Goal: Ask a question

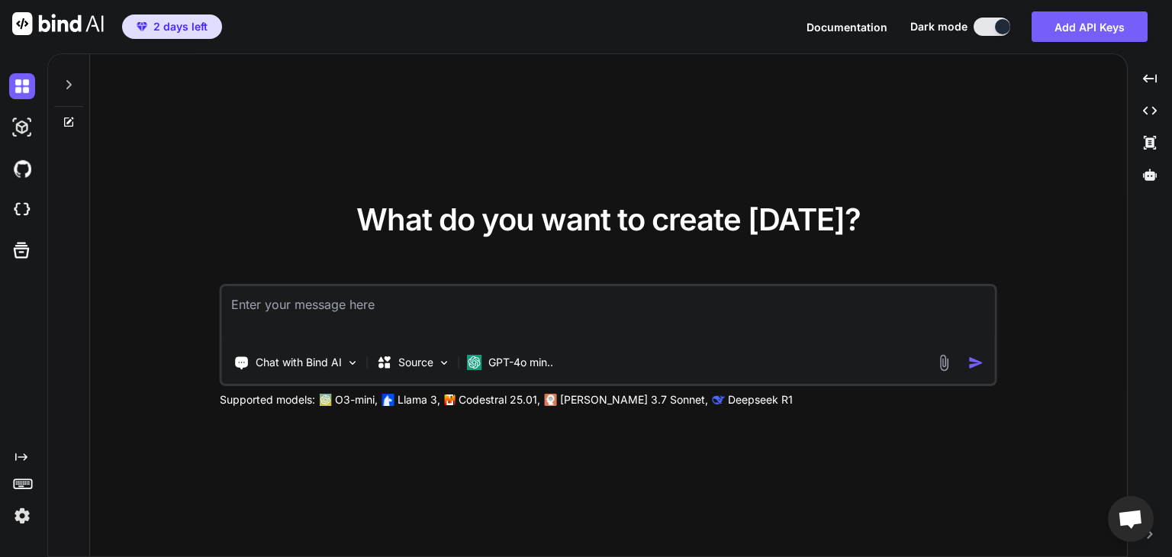
click at [353, 323] on textarea at bounding box center [608, 314] width 773 height 56
type textarea "x"
type textarea "H"
type textarea "x"
type textarea "HY"
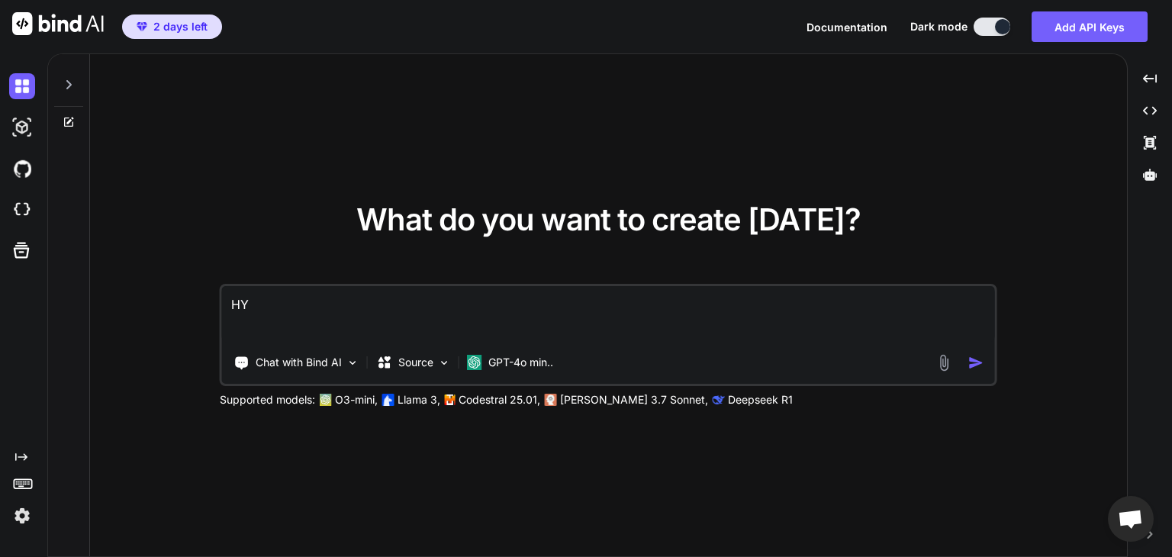
type textarea "x"
type textarea "HY"
type textarea "x"
type textarea "HY H"
type textarea "x"
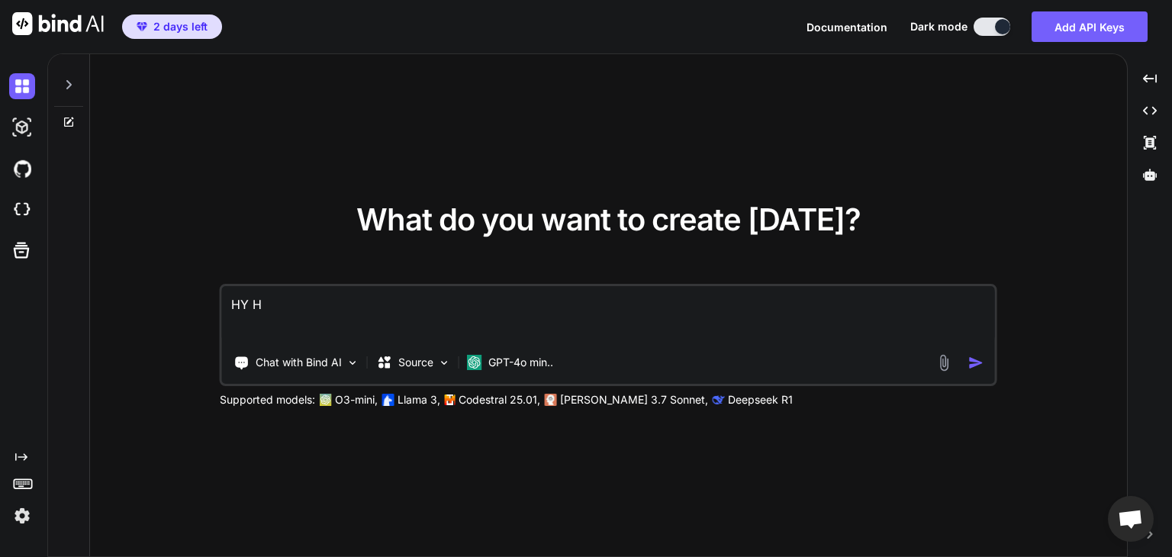
type textarea "HY HY"
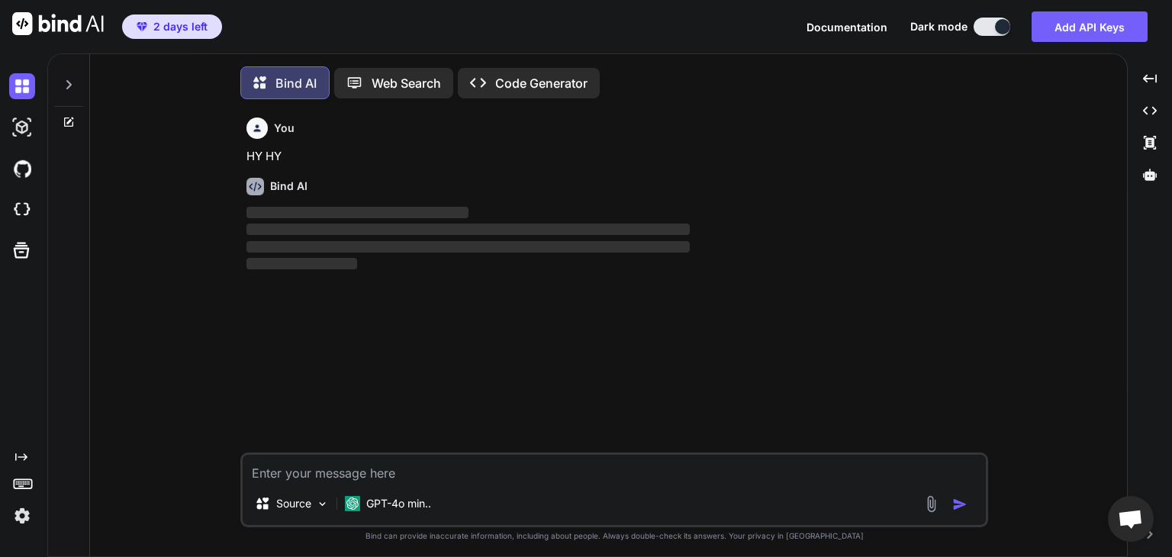
scroll to position [6, 0]
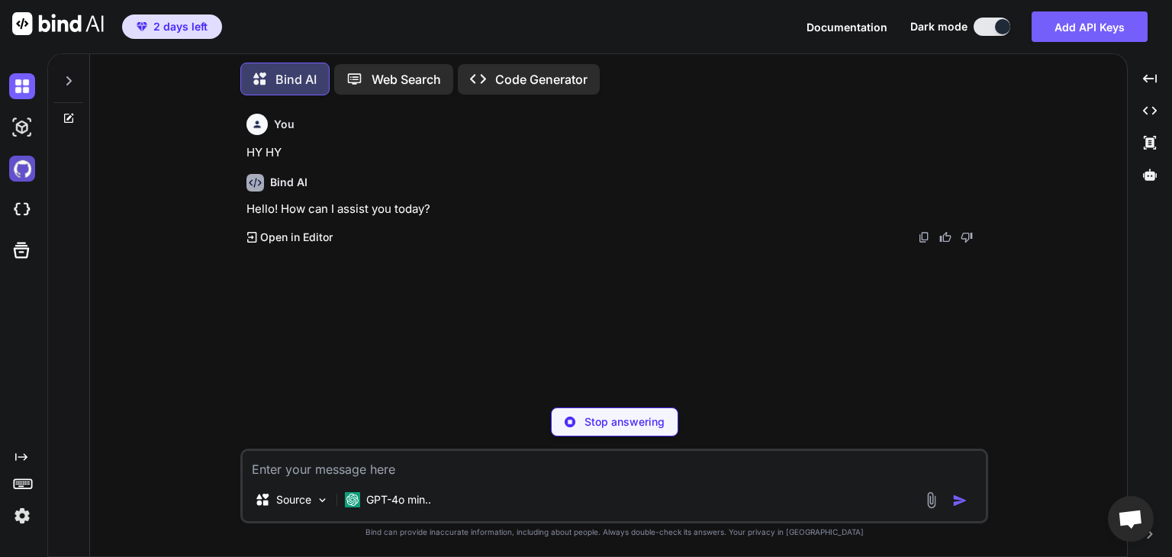
click at [24, 164] on img at bounding box center [22, 169] width 26 height 26
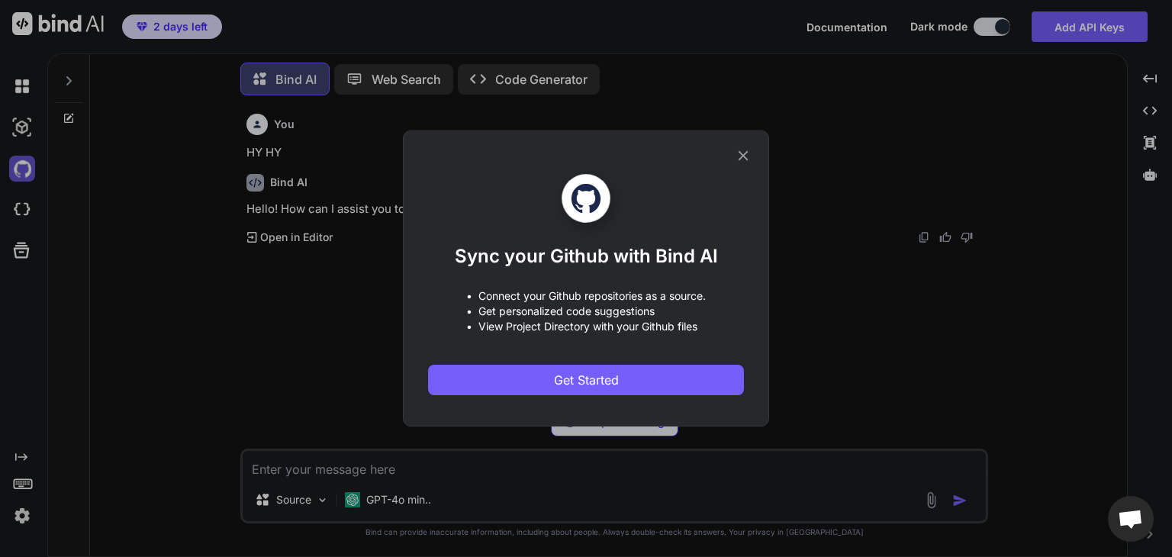
type textarea "x"
click at [740, 154] on icon at bounding box center [743, 155] width 17 height 17
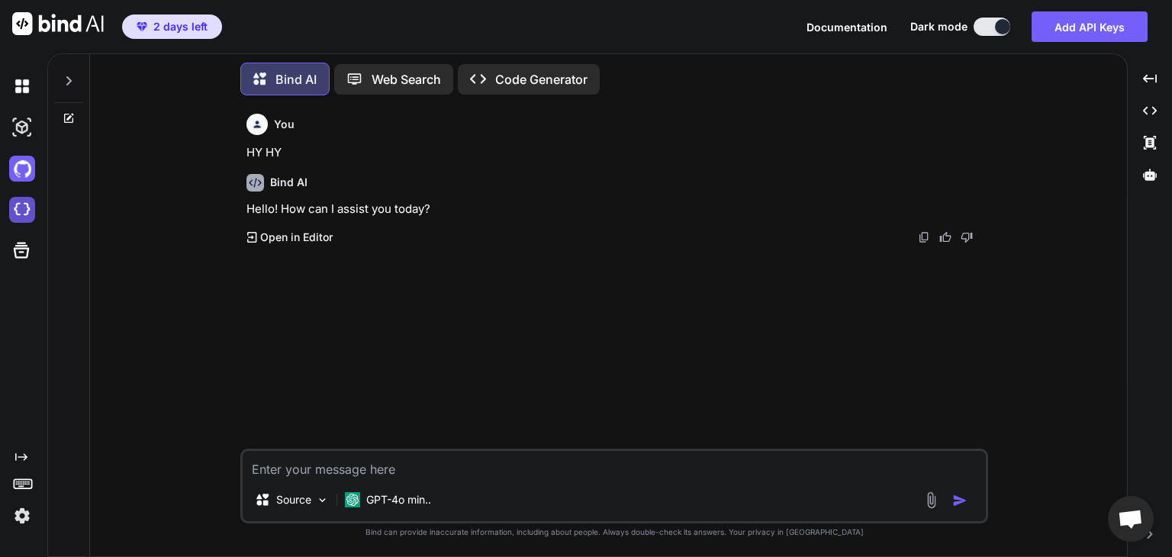
click at [25, 217] on img at bounding box center [22, 210] width 26 height 26
click at [18, 88] on img at bounding box center [22, 86] width 26 height 26
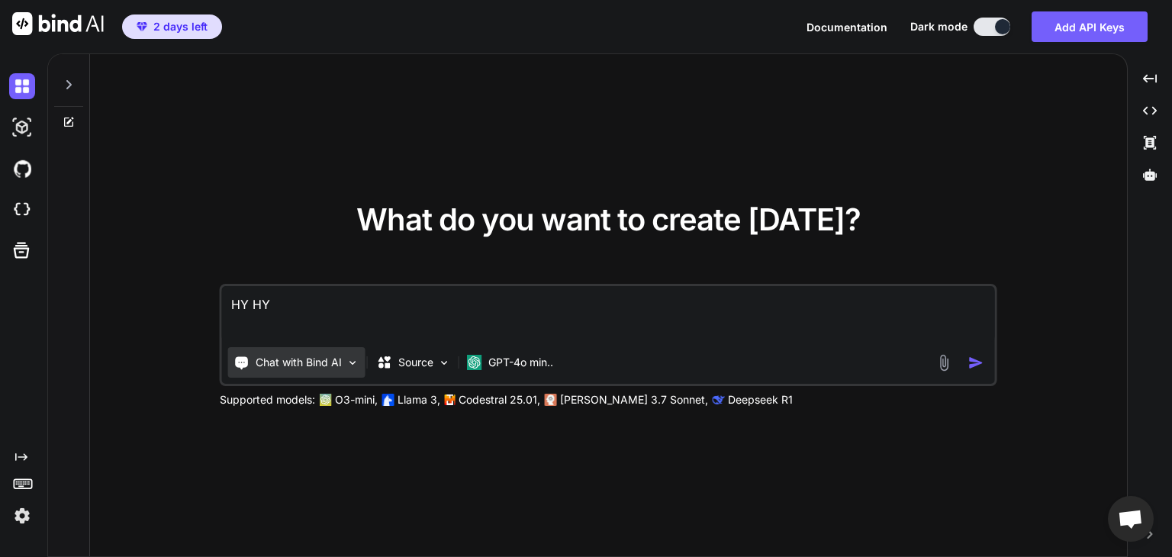
click at [358, 359] on img at bounding box center [352, 362] width 13 height 13
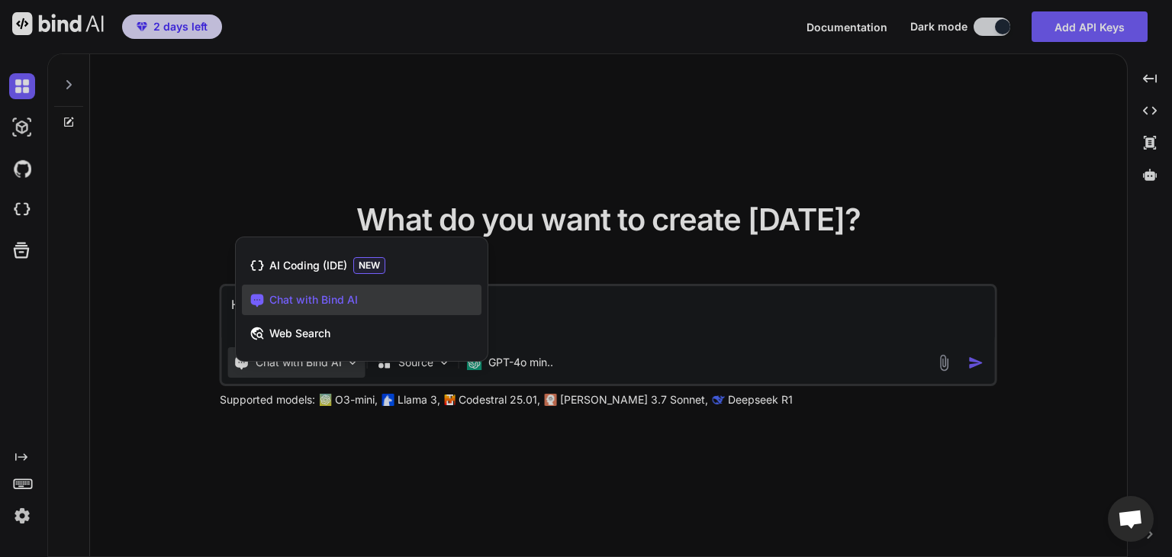
click at [350, 361] on div at bounding box center [586, 278] width 1172 height 557
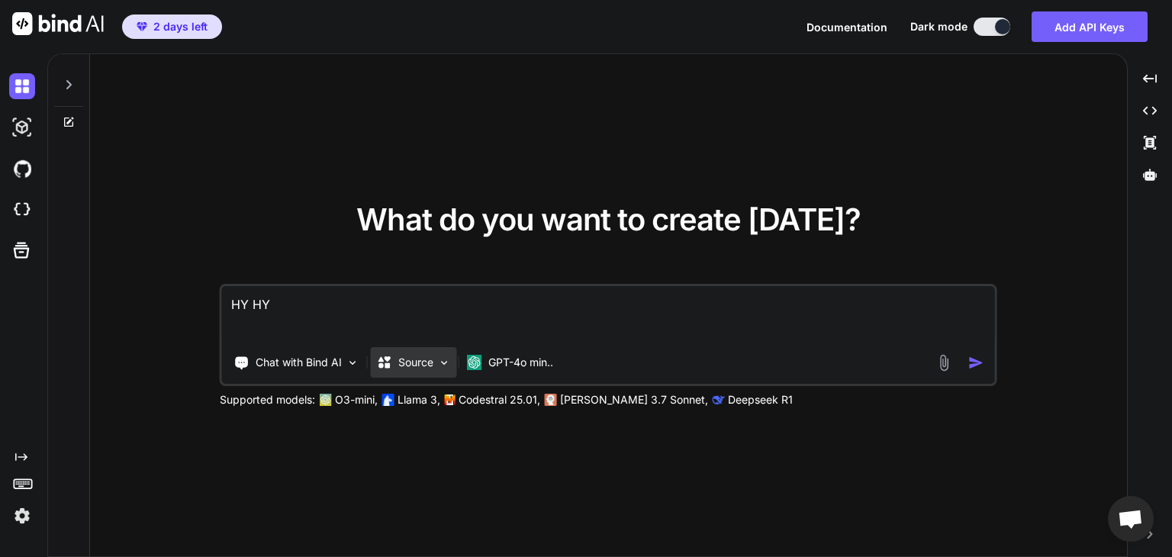
click at [451, 356] on img at bounding box center [444, 362] width 13 height 13
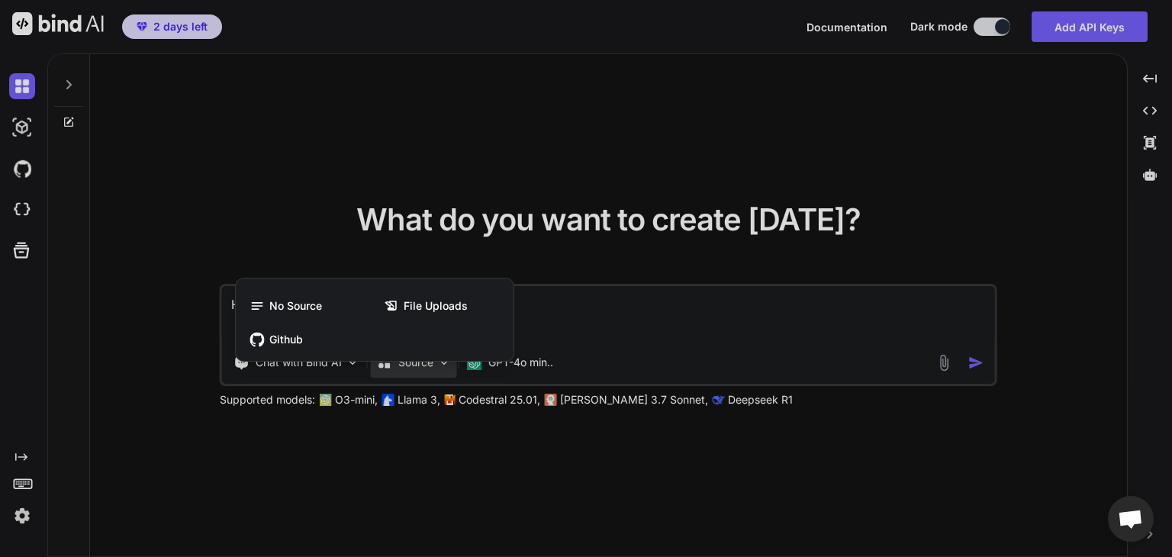
click at [585, 331] on div at bounding box center [586, 278] width 1172 height 557
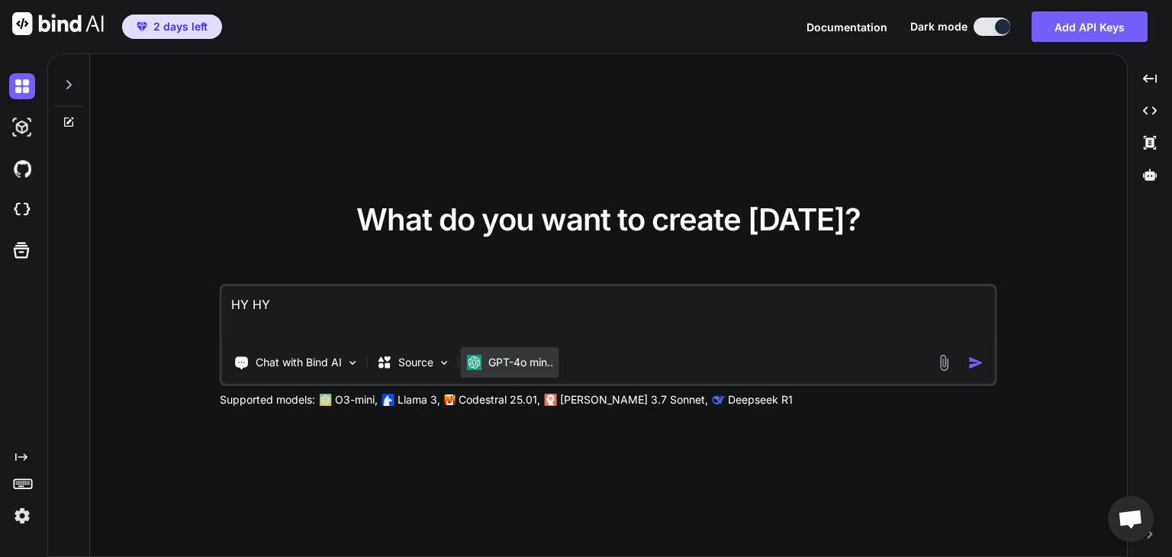
click at [553, 364] on p "GPT-4o min.." at bounding box center [520, 362] width 65 height 15
click at [530, 364] on p "GPT-4o min.." at bounding box center [520, 362] width 65 height 15
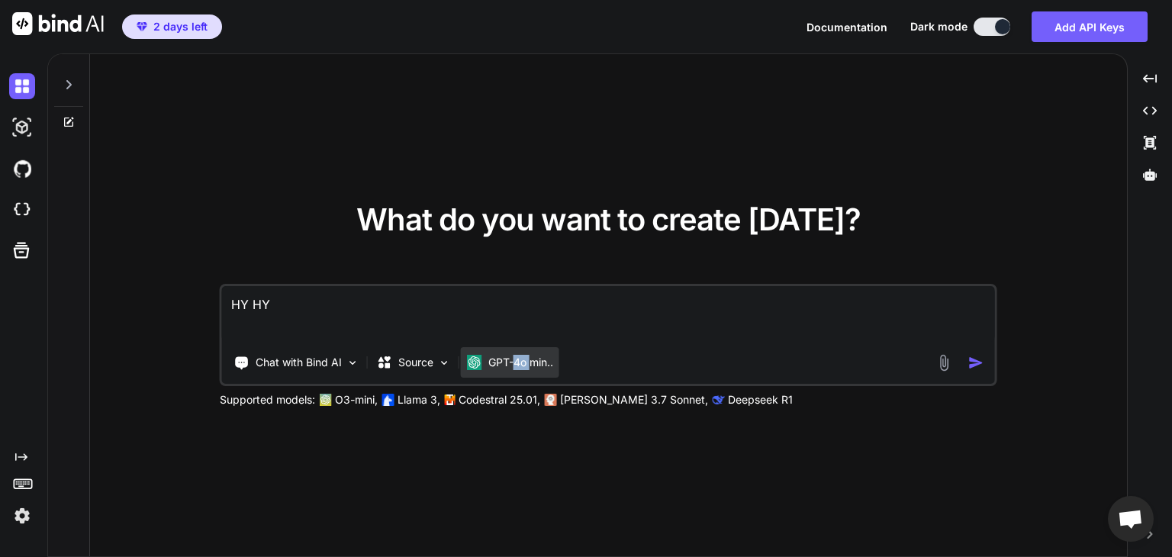
click at [530, 364] on p "GPT-4o min.." at bounding box center [520, 362] width 65 height 15
click at [507, 364] on p "GPT-4o min.." at bounding box center [520, 362] width 65 height 15
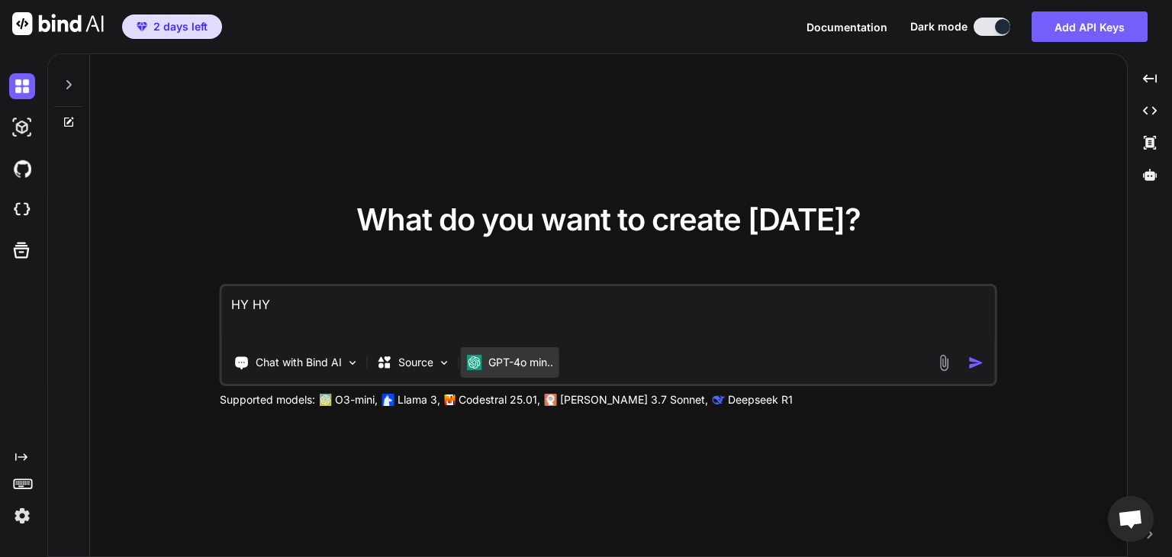
click at [507, 364] on p "GPT-4o min.." at bounding box center [520, 362] width 65 height 15
click at [375, 401] on p "O3-mini," at bounding box center [356, 399] width 43 height 15
click at [588, 323] on textarea "HY HY" at bounding box center [608, 314] width 773 height 56
